Goal: Information Seeking & Learning: Learn about a topic

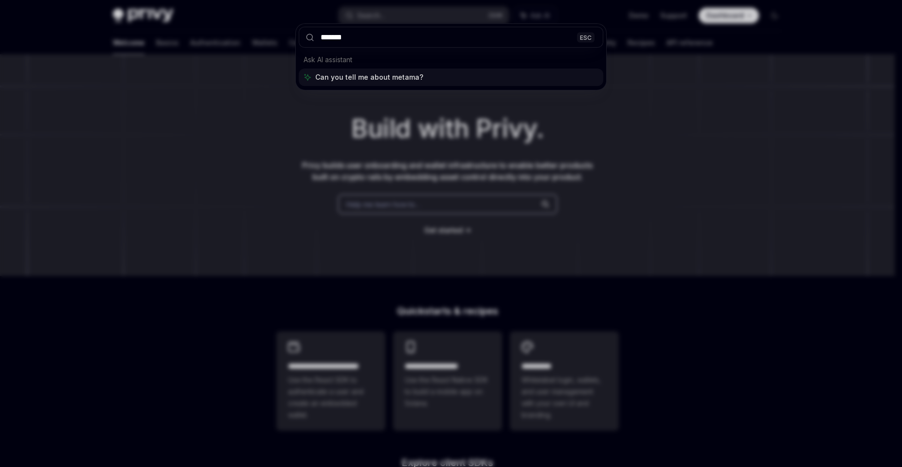
type input "********"
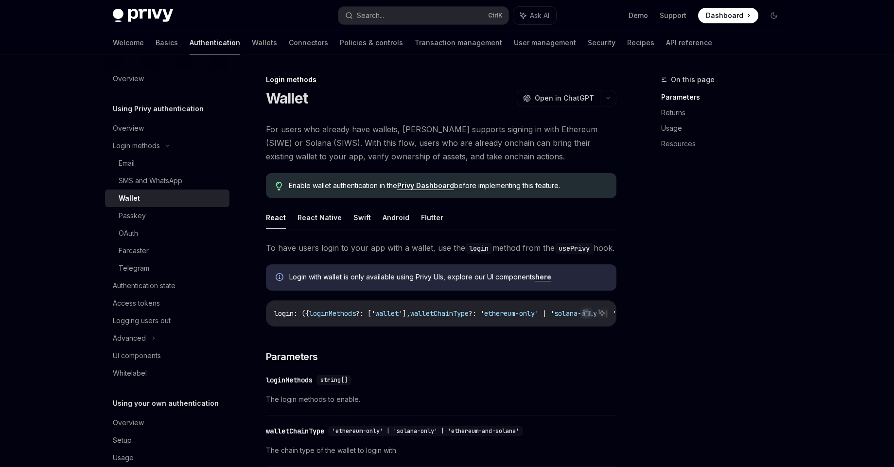
scroll to position [54, 0]
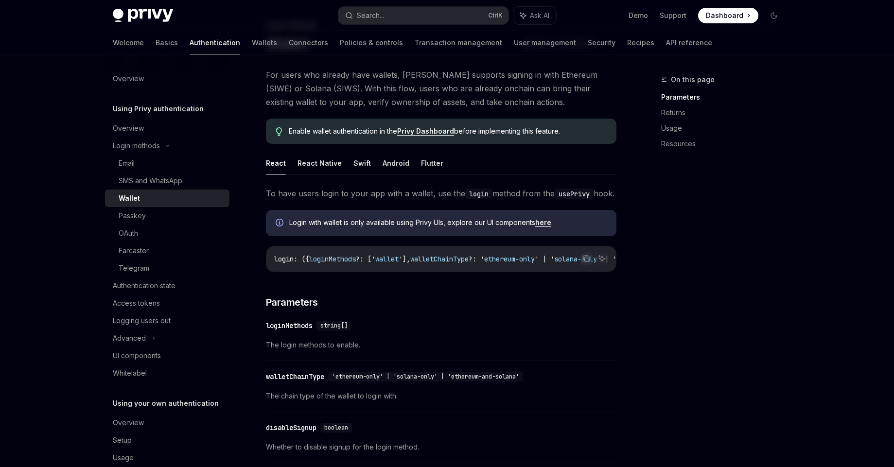
drag, startPoint x: 366, startPoint y: 282, endPoint x: 545, endPoint y: 284, distance: 179.0
click at [545, 272] on div "login : ({ loginMethods ?: [' wallet '], walletChainType ?: ' ethereum - only '…" at bounding box center [442, 259] width 350 height 25
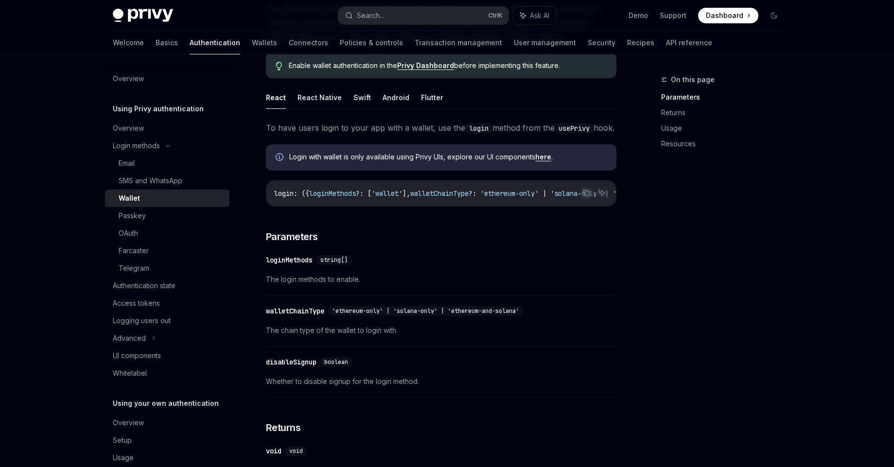
scroll to position [0, 0]
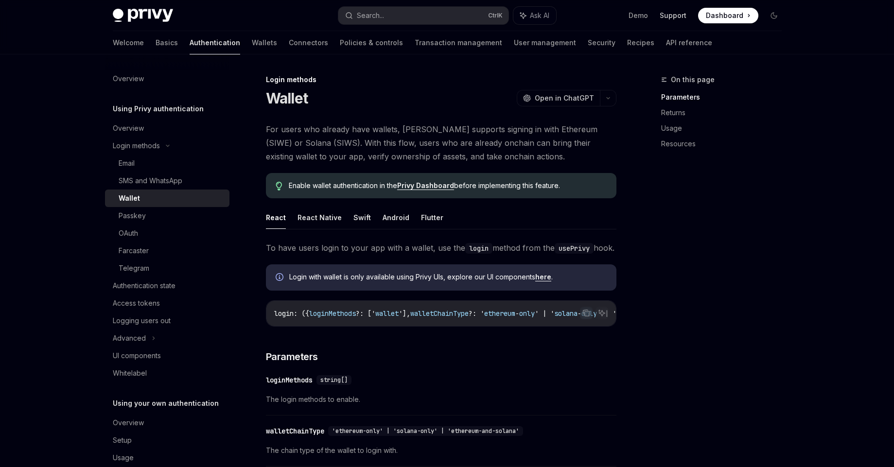
click at [679, 17] on link "Support" at bounding box center [673, 16] width 27 height 10
click at [738, 17] on span "Dashboard" at bounding box center [724, 16] width 37 height 10
click at [666, 45] on link "API reference" at bounding box center [689, 42] width 46 height 23
type textarea "*"
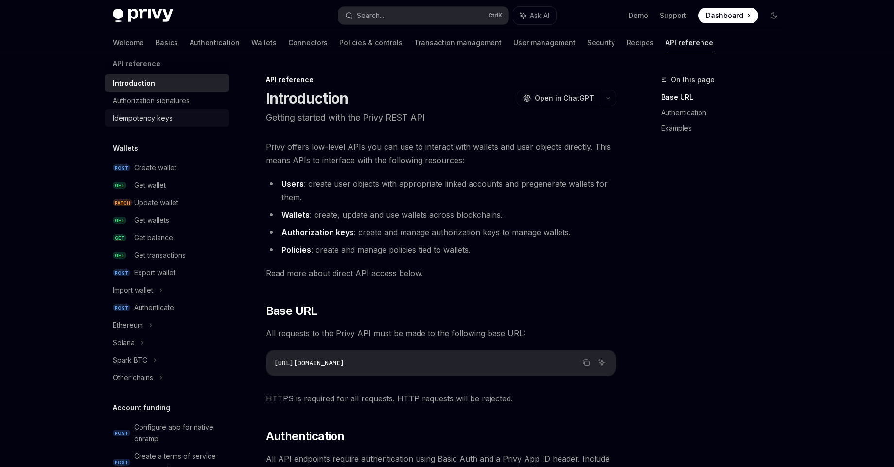
drag, startPoint x: 207, startPoint y: 139, endPoint x: 197, endPoint y: 124, distance: 18.4
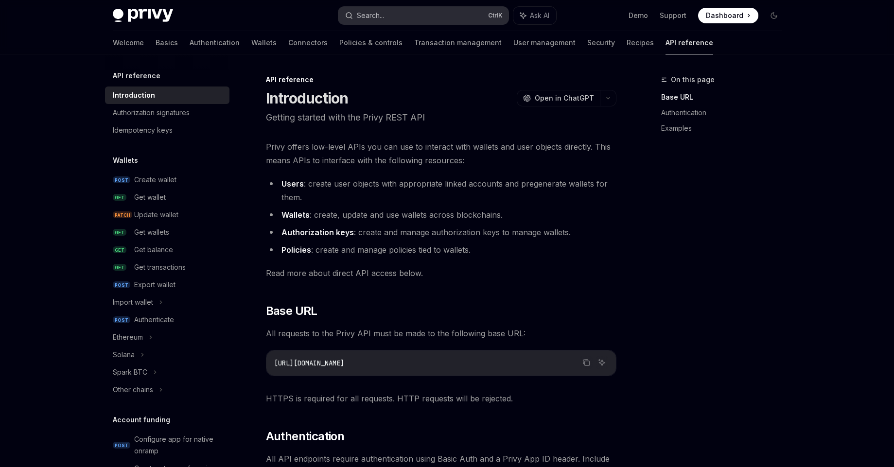
click at [389, 19] on button "Search... Ctrl K" at bounding box center [424, 16] width 170 height 18
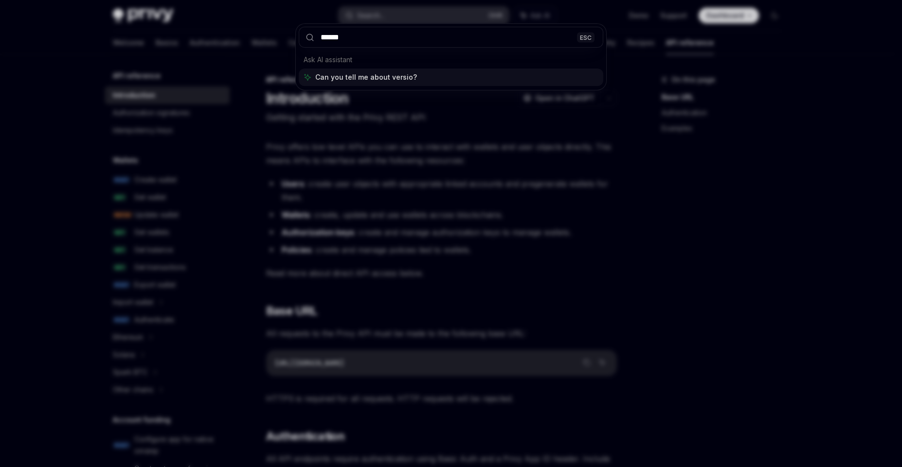
type input "*******"
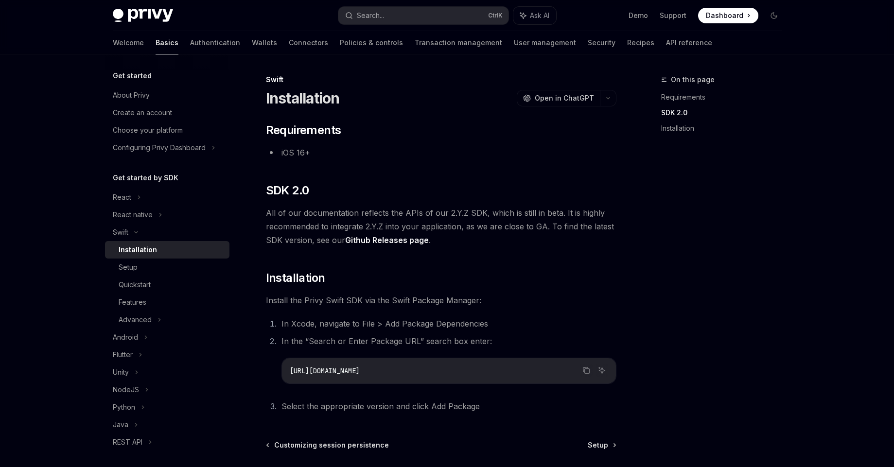
scroll to position [90, 0]
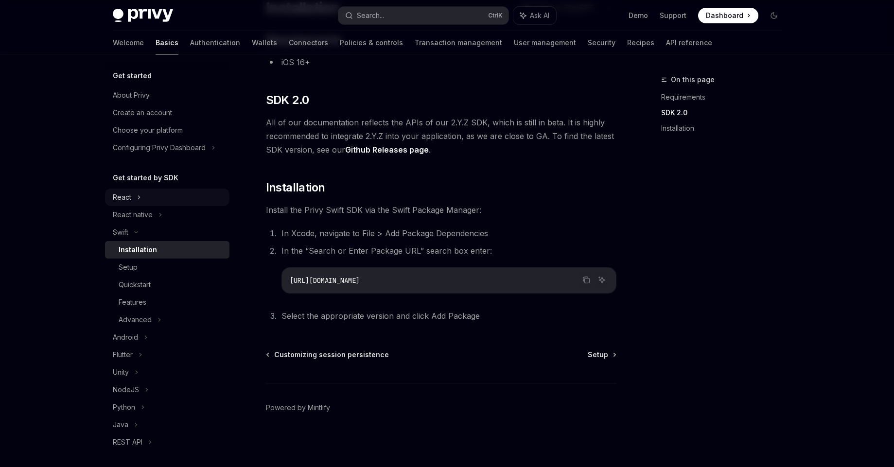
click at [144, 200] on div "React" at bounding box center [167, 198] width 125 height 18
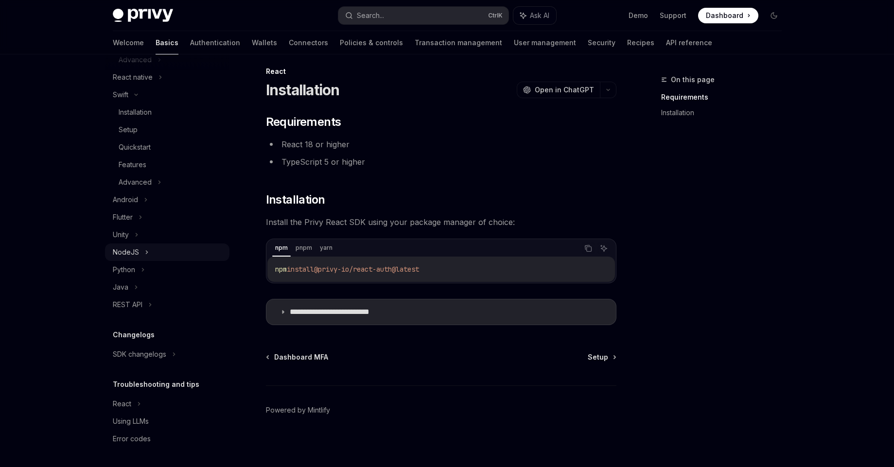
scroll to position [11, 0]
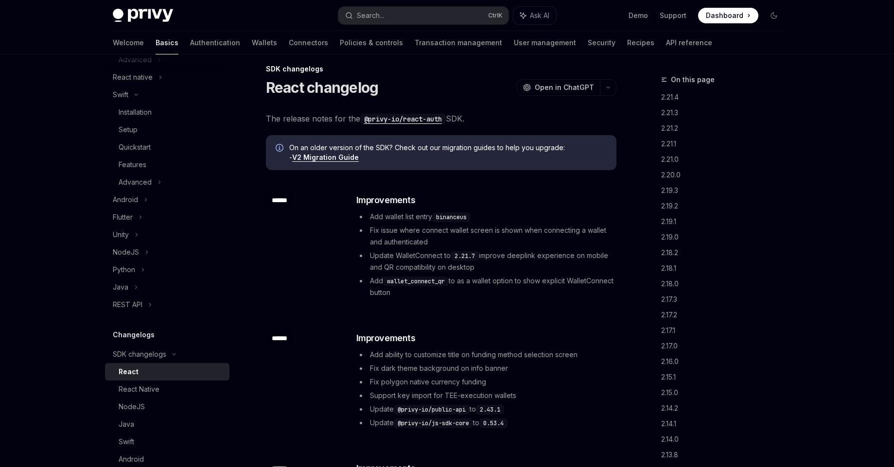
click at [147, 370] on div "React" at bounding box center [171, 372] width 105 height 12
type textarea "*"
